Goal: Check status

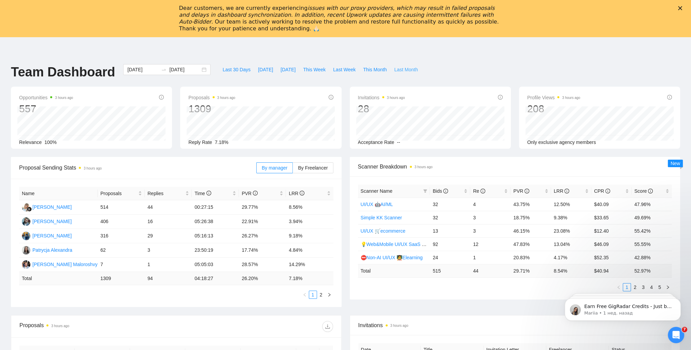
click at [395, 69] on span "Last Month" at bounding box center [406, 70] width 24 height 8
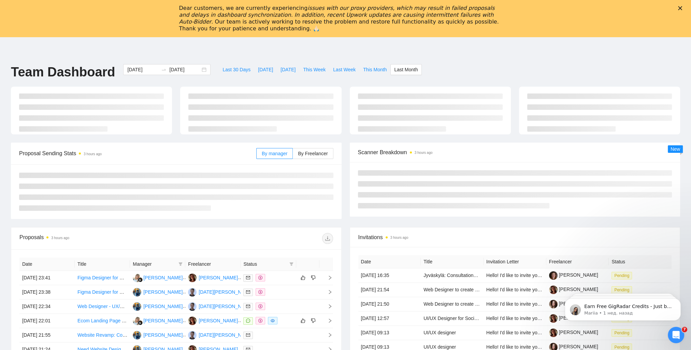
type input "[DATE]"
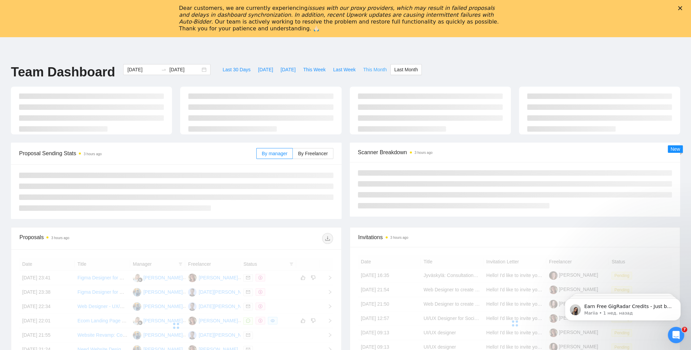
click at [367, 69] on span "This Month" at bounding box center [375, 70] width 24 height 8
type input "[DATE]"
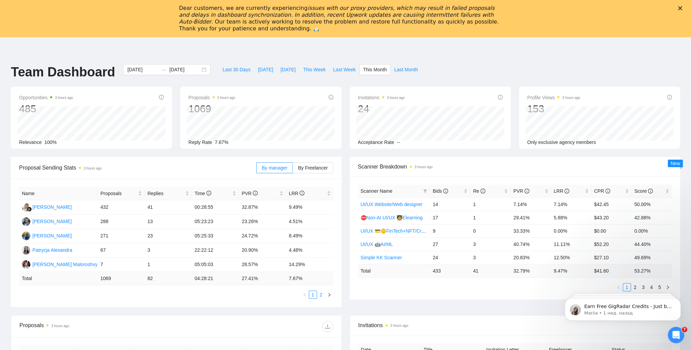
click at [322, 295] on link "2" at bounding box center [321, 295] width 8 height 8
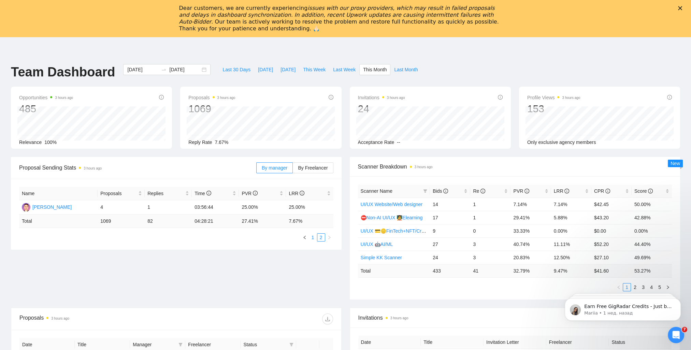
click at [314, 237] on link "1" at bounding box center [313, 238] width 8 height 8
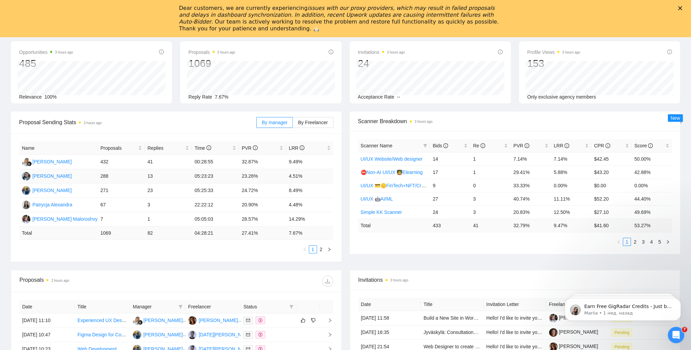
scroll to position [34, 0]
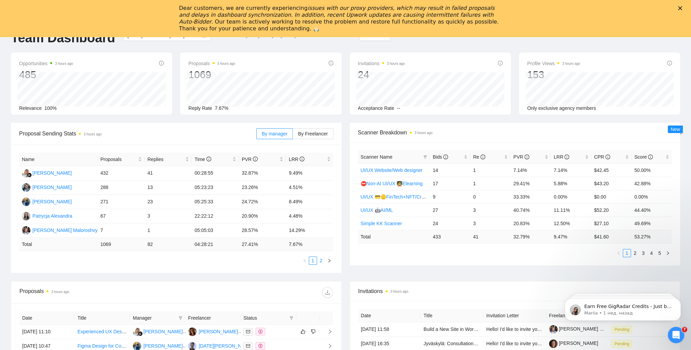
click at [322, 261] on link "2" at bounding box center [321, 261] width 8 height 8
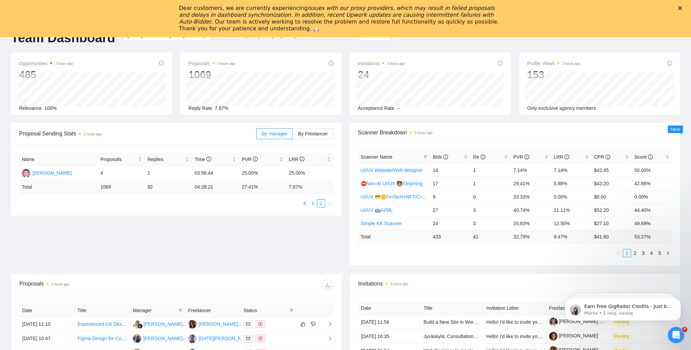
click at [312, 204] on link "1" at bounding box center [313, 203] width 8 height 8
